Goal: Task Accomplishment & Management: Complete application form

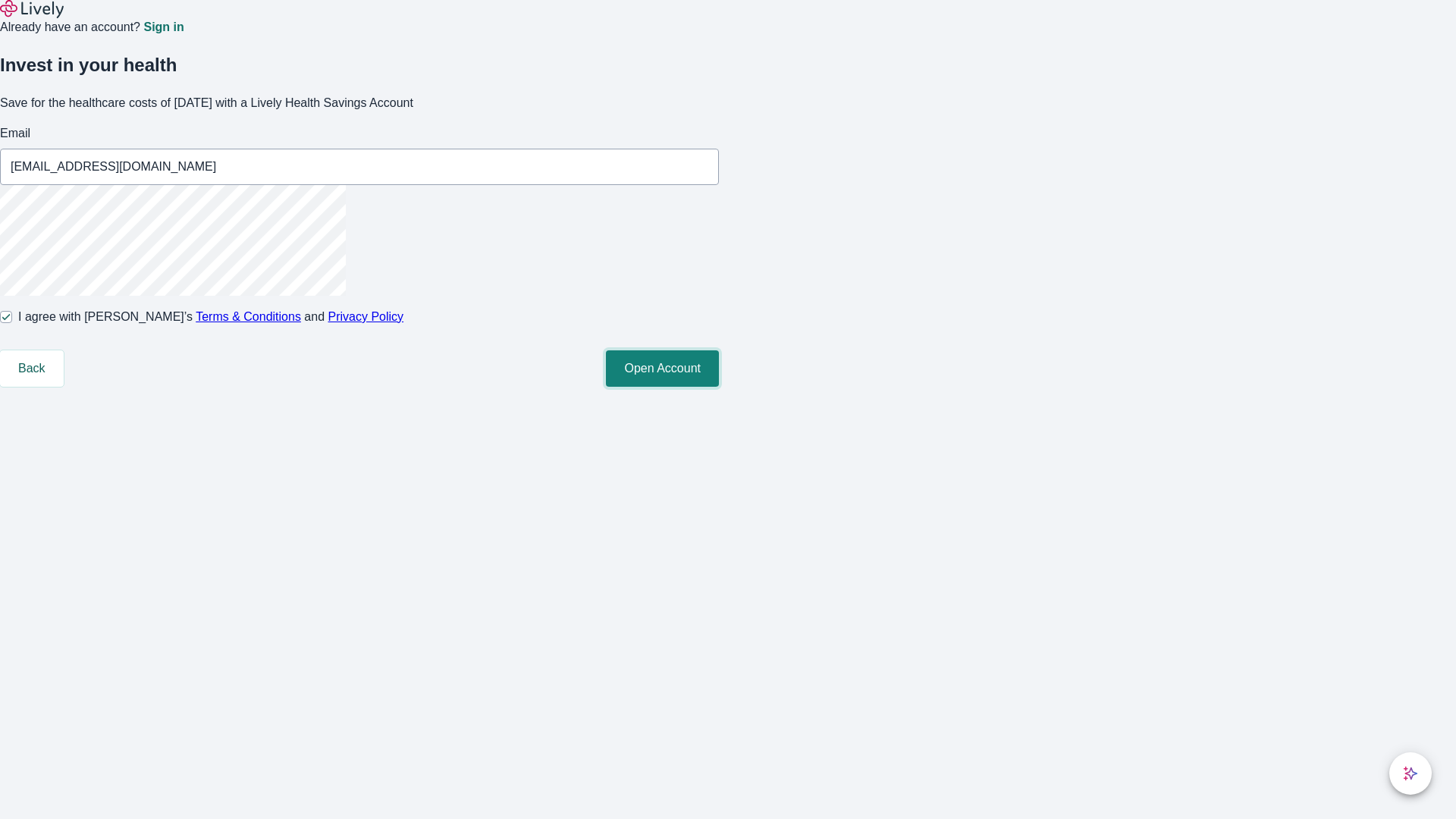
click at [719, 387] on button "Open Account" at bounding box center [662, 369] width 113 height 36
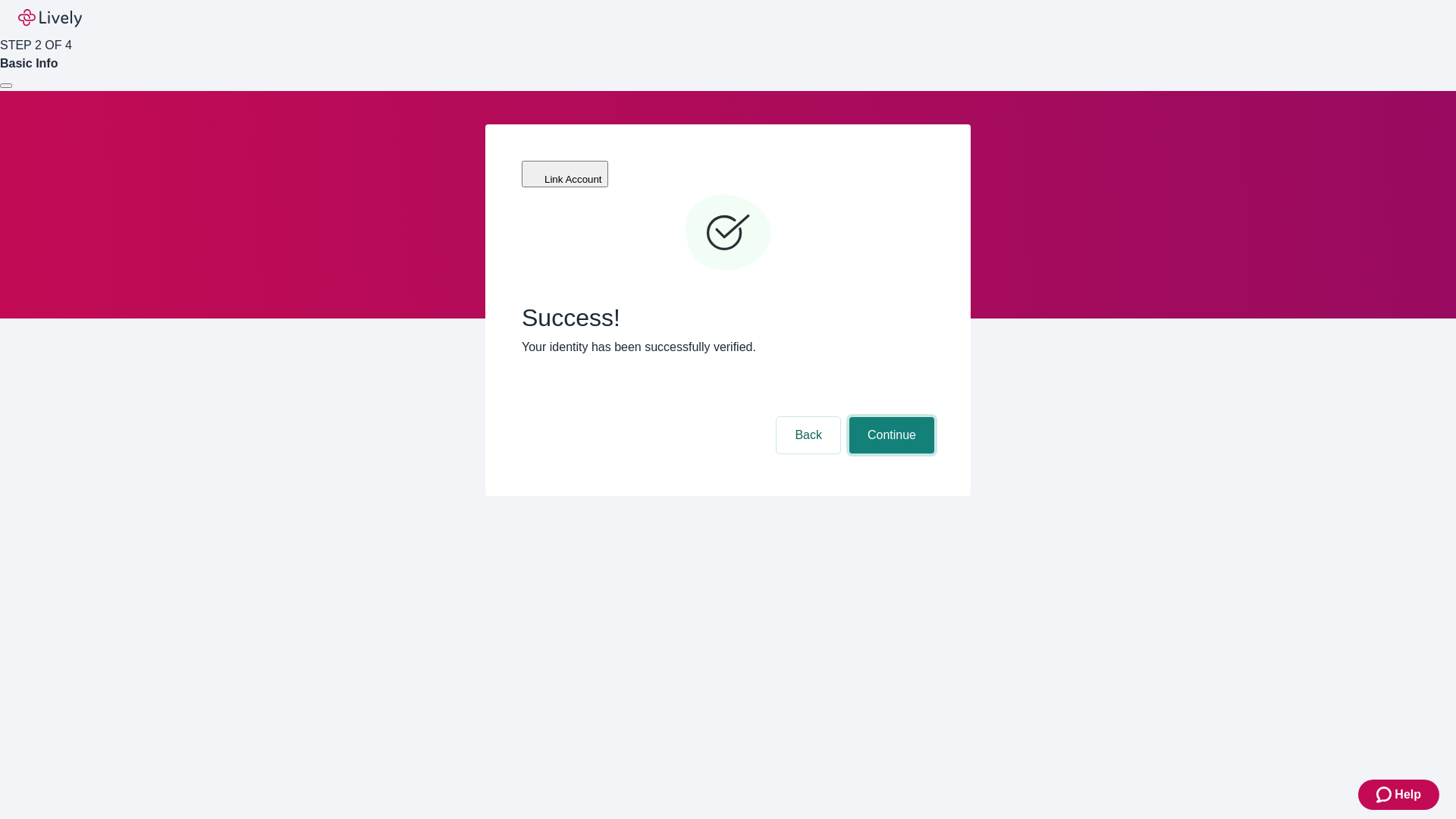
click at [890, 417] on button "Continue" at bounding box center [892, 435] width 85 height 36
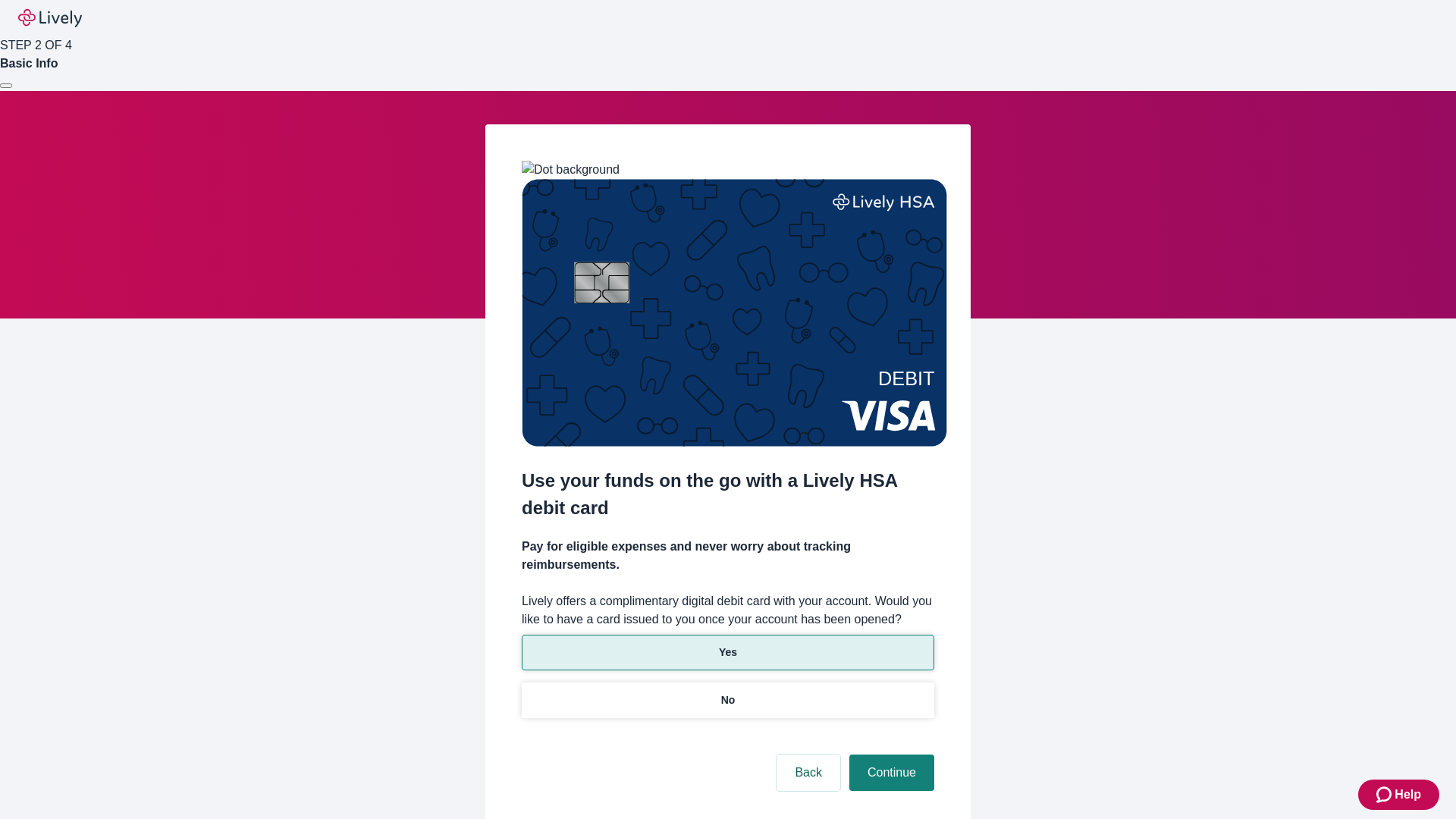
click at [727, 645] on p "Yes" at bounding box center [728, 652] width 18 height 16
click at [890, 755] on button "Continue" at bounding box center [892, 773] width 85 height 36
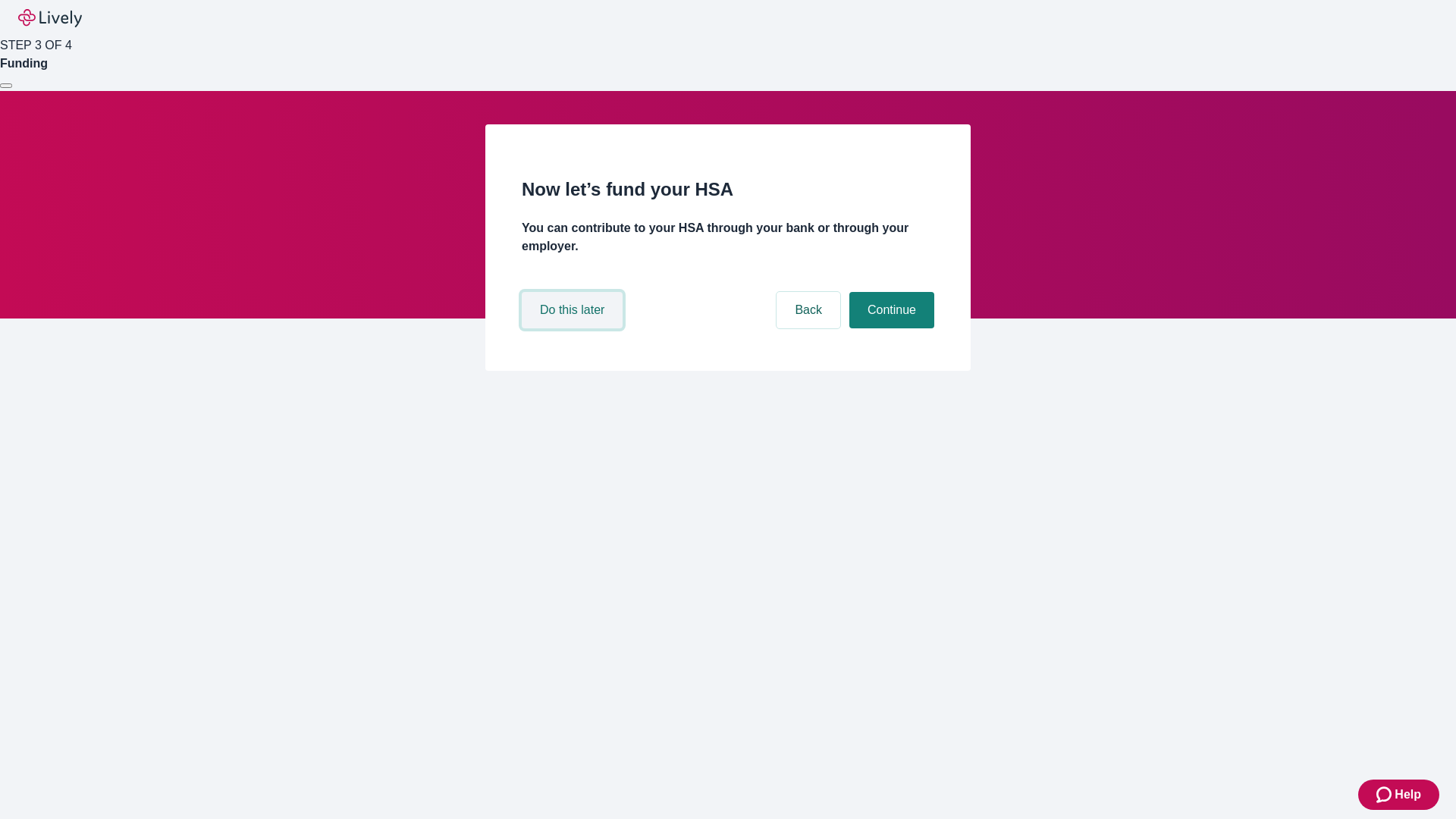
click at [574, 328] on button "Do this later" at bounding box center [572, 310] width 101 height 36
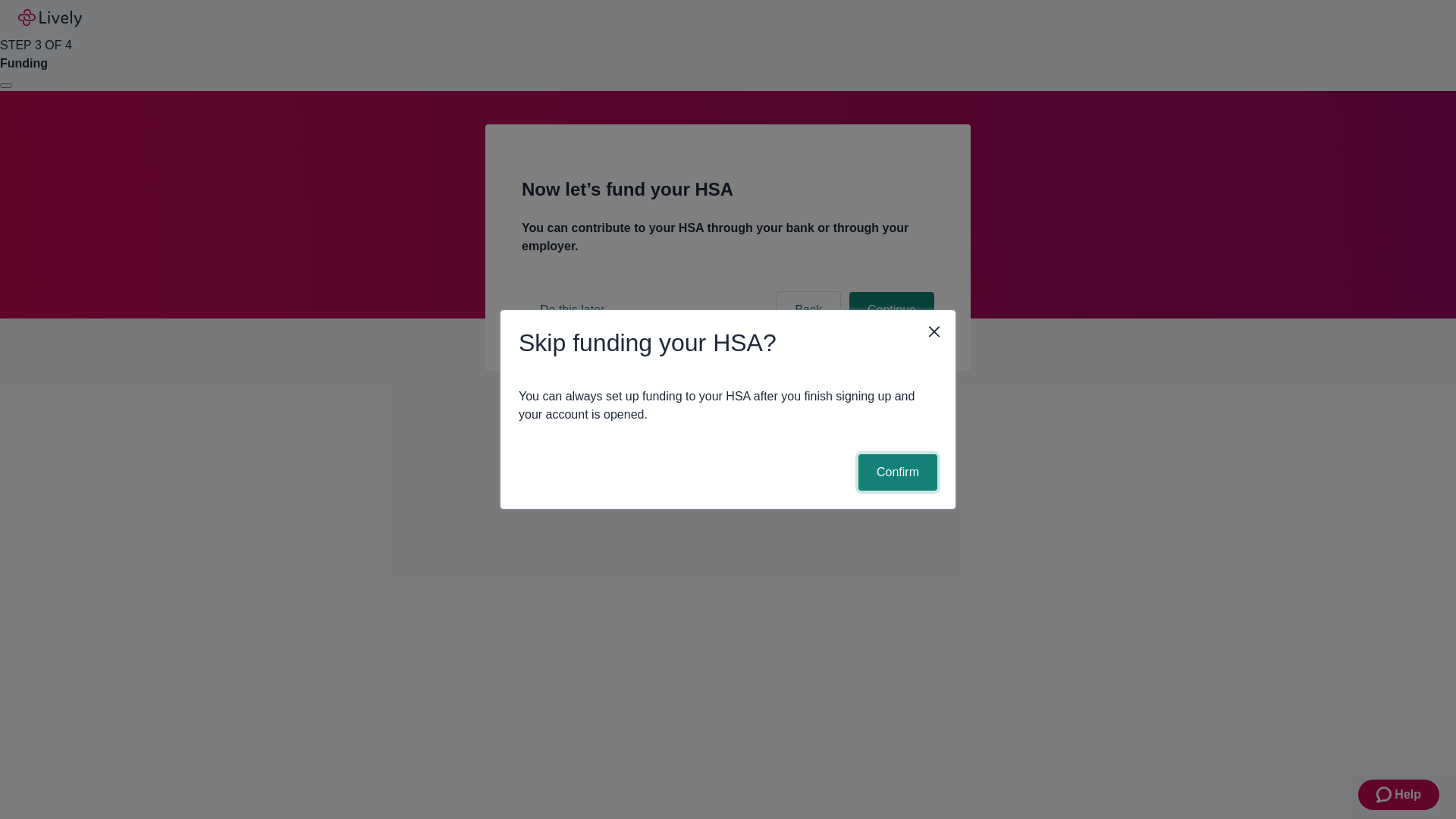
click at [896, 472] on button "Confirm" at bounding box center [898, 472] width 79 height 36
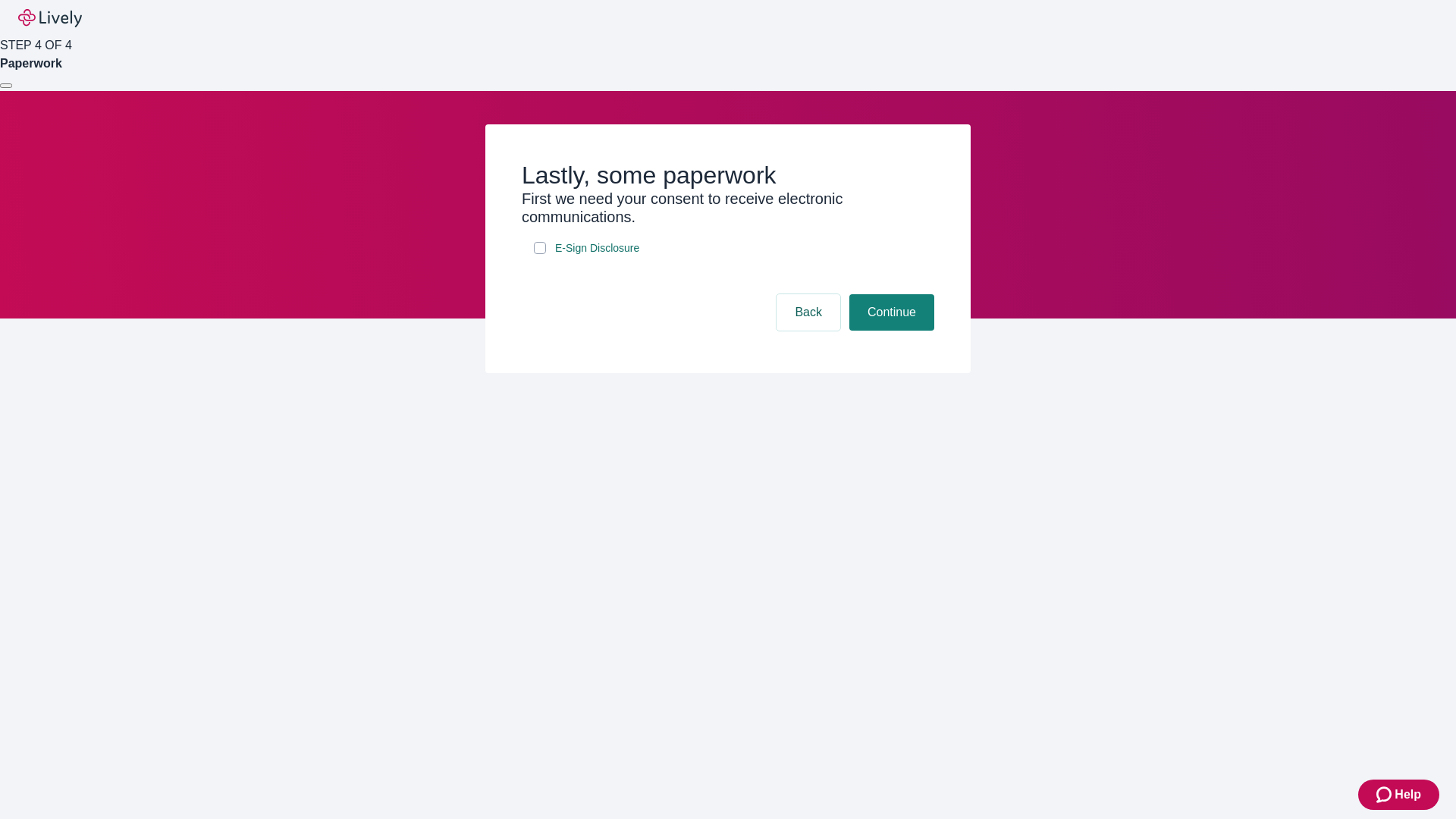
click at [540, 254] on input "E-Sign Disclosure" at bounding box center [540, 248] width 12 height 12
checkbox input "true"
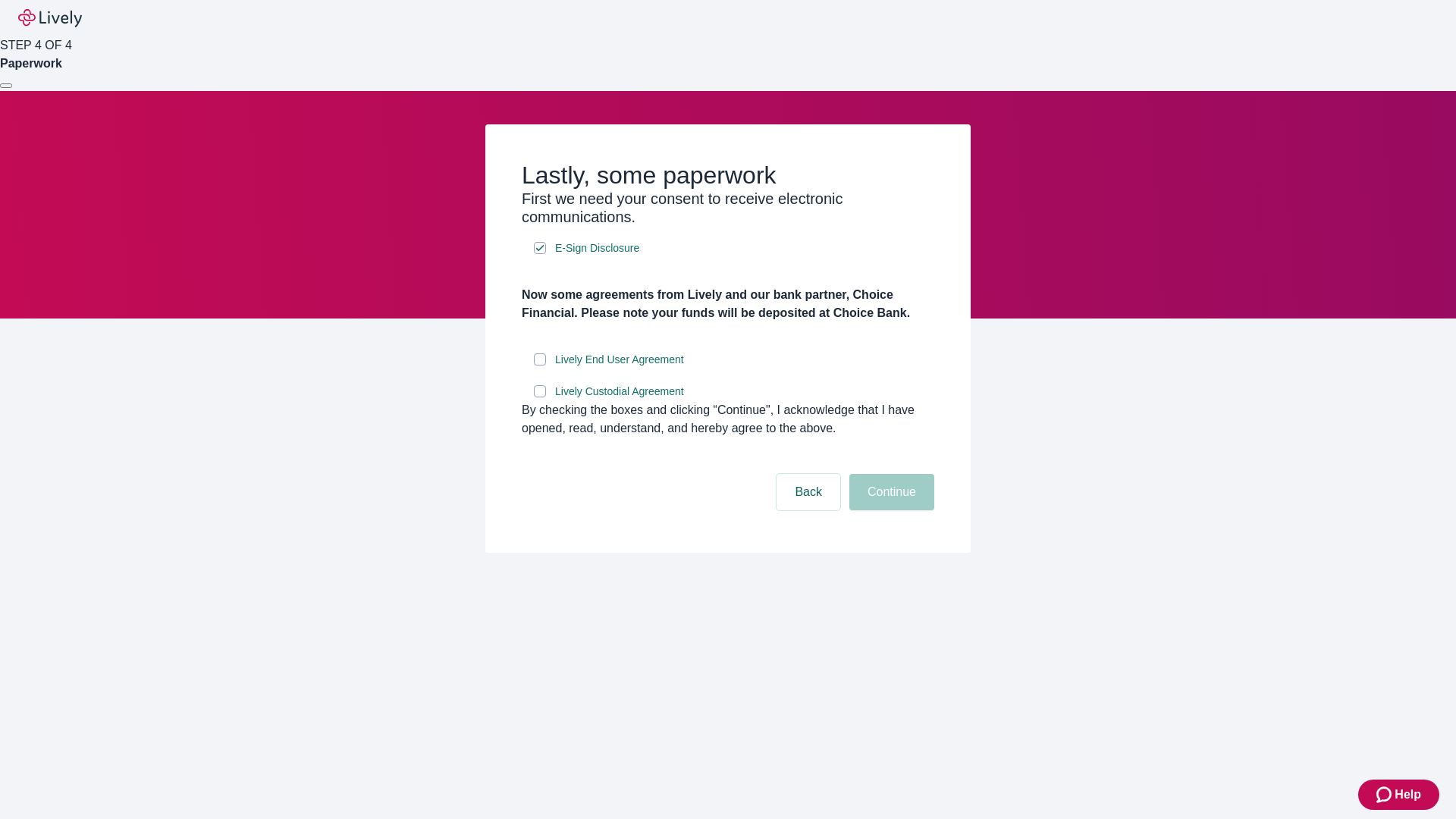
click at [540, 366] on input "Lively End User Agreement" at bounding box center [540, 359] width 12 height 12
checkbox input "true"
click at [540, 397] on input "Lively Custodial Agreement" at bounding box center [540, 391] width 12 height 12
checkbox input "true"
click at [890, 510] on button "Continue" at bounding box center [892, 492] width 85 height 36
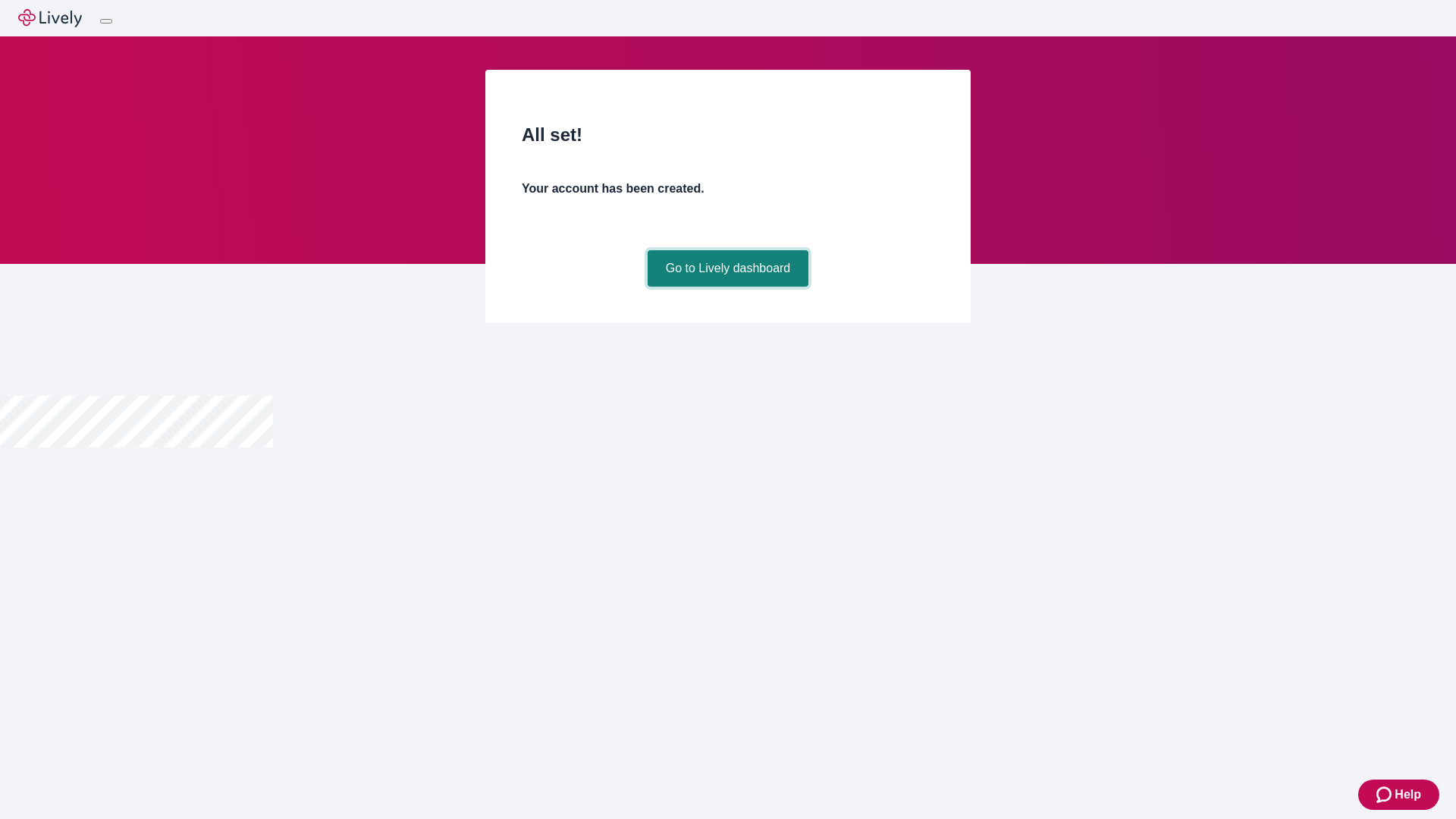
click at [727, 287] on link "Go to Lively dashboard" at bounding box center [728, 268] width 162 height 36
